Goal: Check status

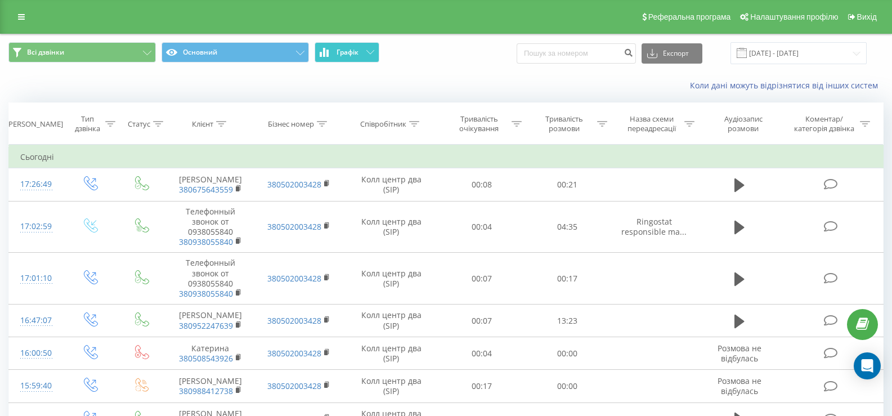
click at [372, 54] on icon at bounding box center [371, 52] width 8 height 4
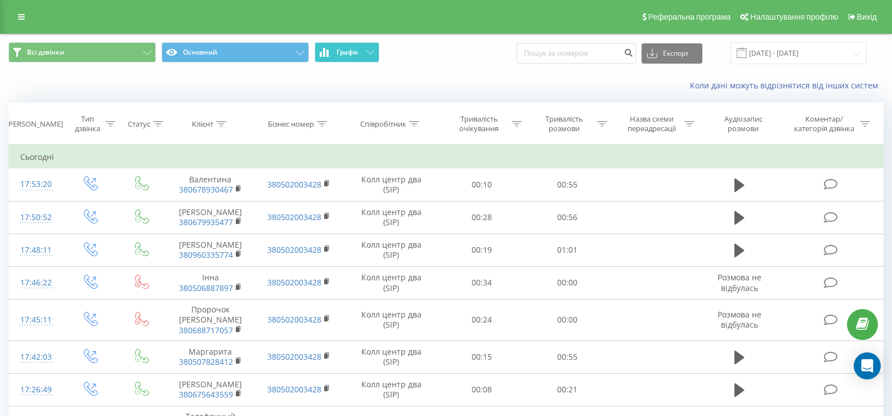
click at [372, 49] on button "Графік" at bounding box center [347, 52] width 65 height 20
